Goal: Information Seeking & Learning: Learn about a topic

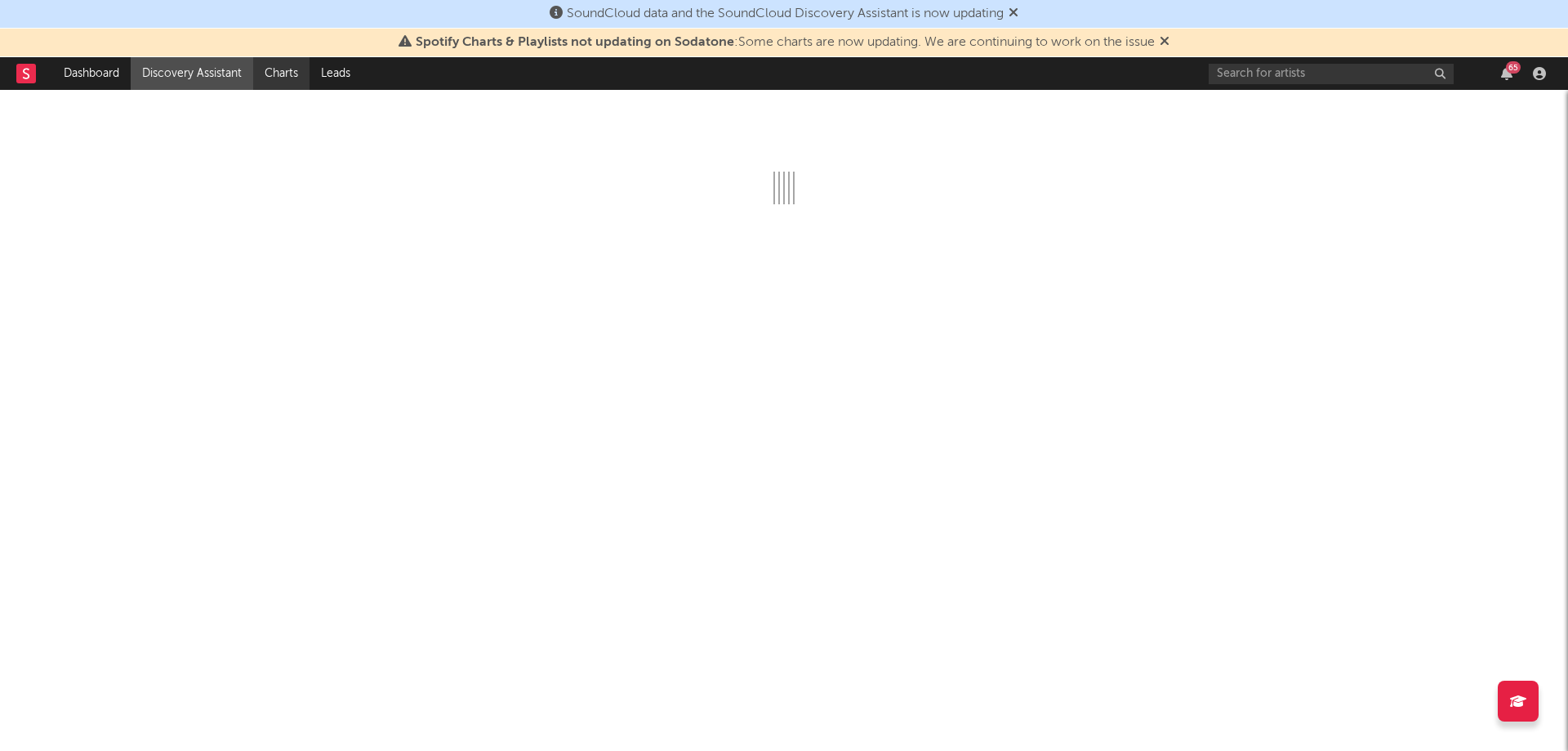
click at [285, 79] on link "Charts" at bounding box center [281, 73] width 56 height 33
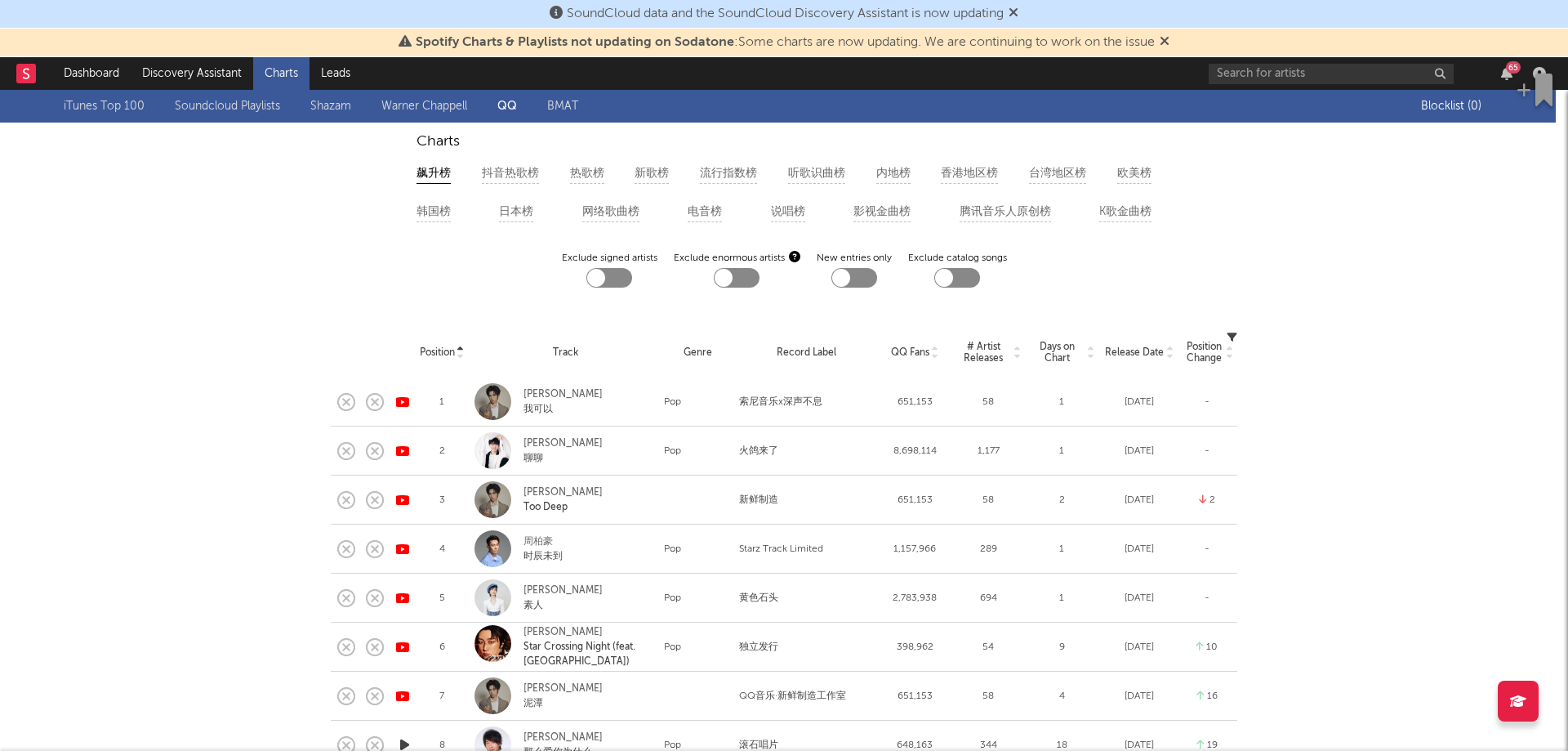
scroll to position [9, 0]
